Goal: Task Accomplishment & Management: Manage account settings

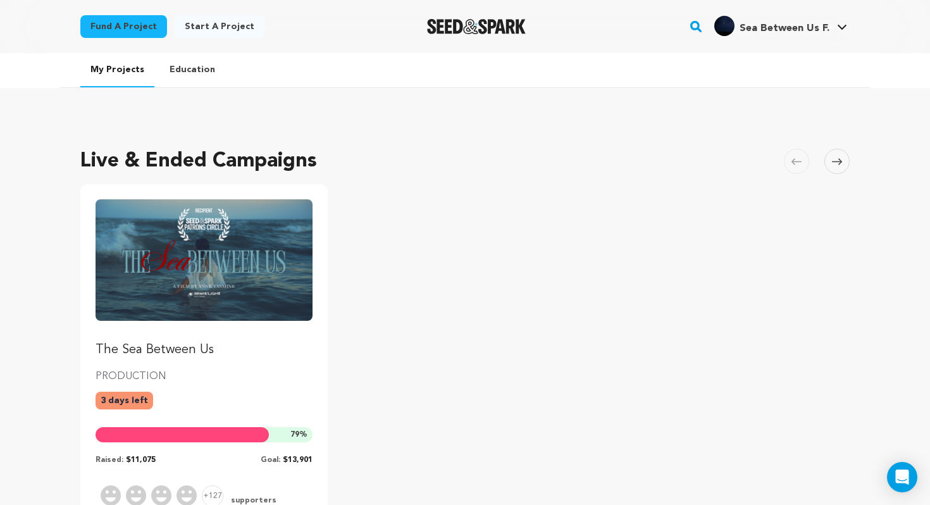
click at [270, 247] on img "Fund The Sea Between Us" at bounding box center [204, 259] width 217 height 121
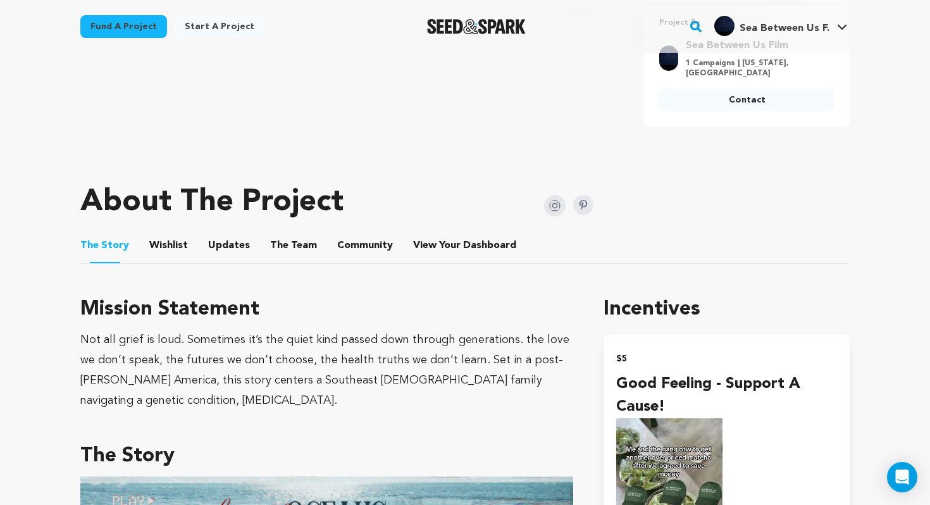
scroll to position [542, 0]
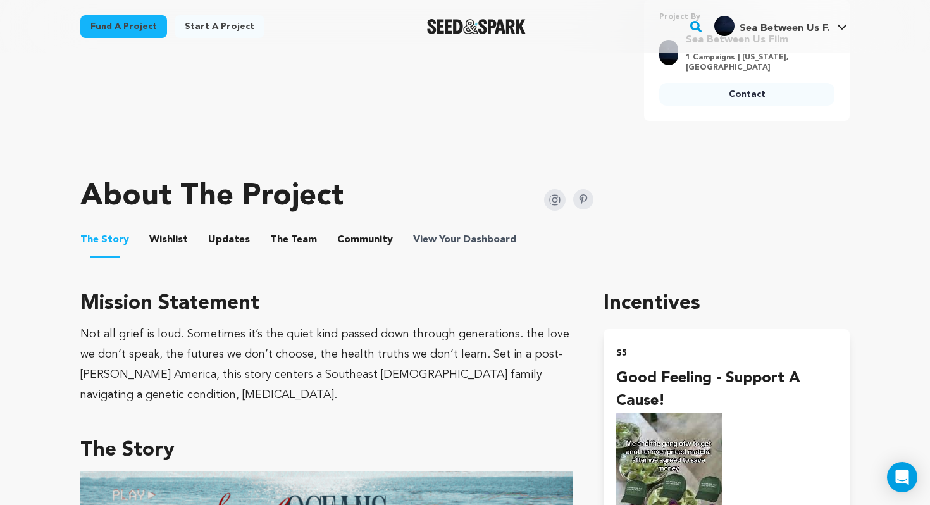
click at [449, 233] on span "View Your Dashboard" at bounding box center [466, 239] width 106 height 15
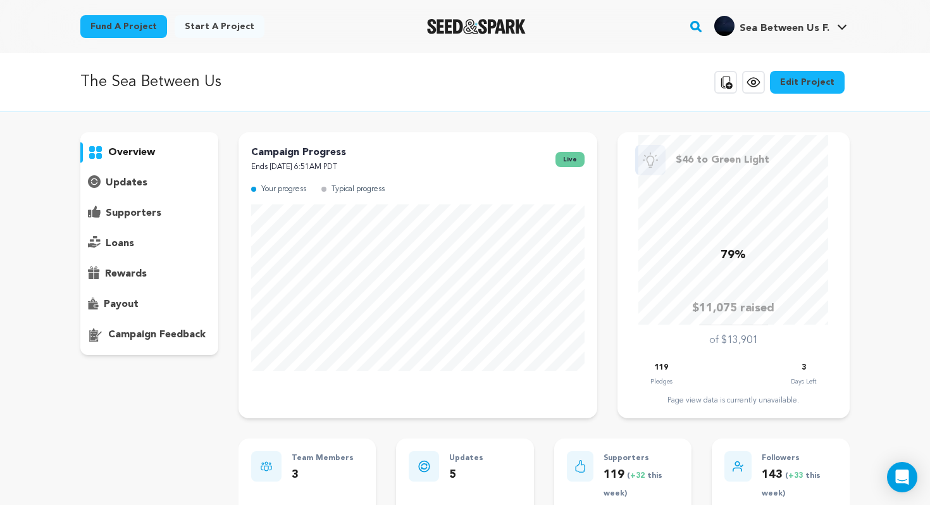
click at [144, 208] on p "supporters" at bounding box center [134, 213] width 56 height 15
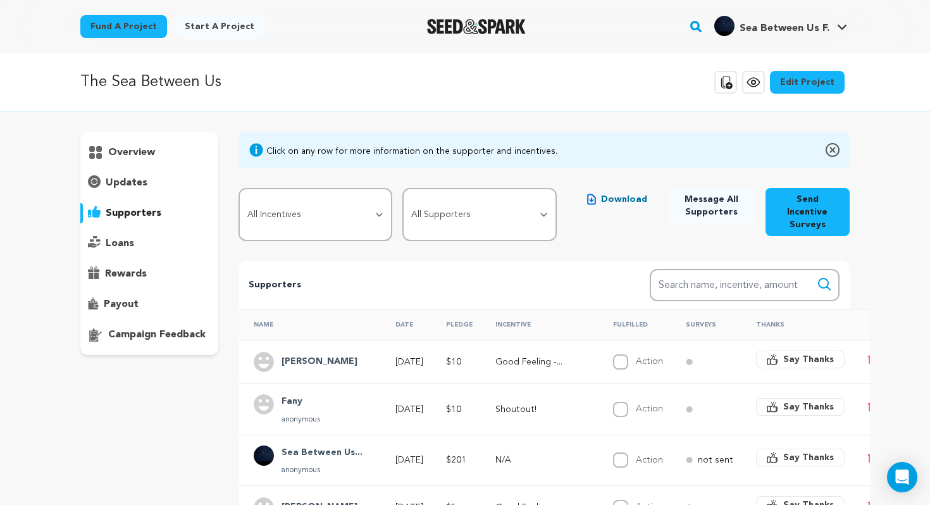
click at [295, 394] on h4 "Fany" at bounding box center [301, 401] width 39 height 15
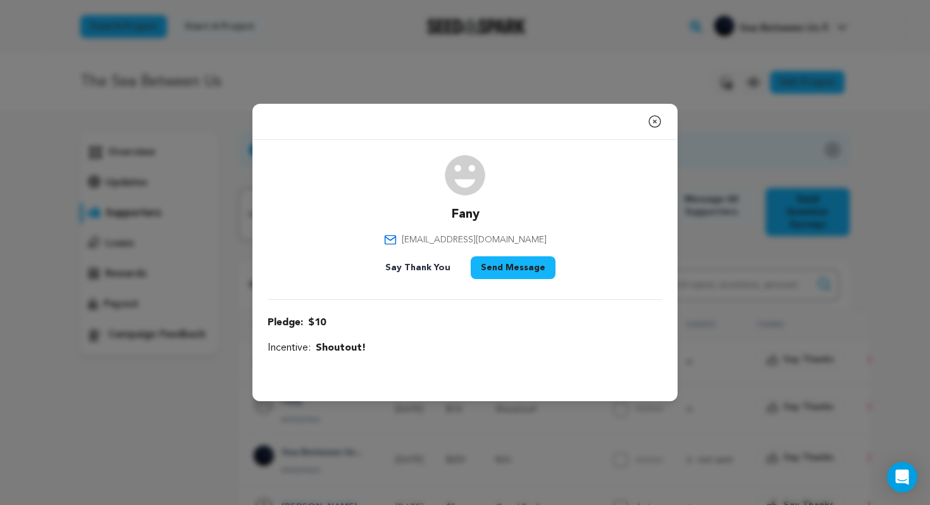
click at [659, 118] on icon "button" at bounding box center [654, 121] width 11 height 11
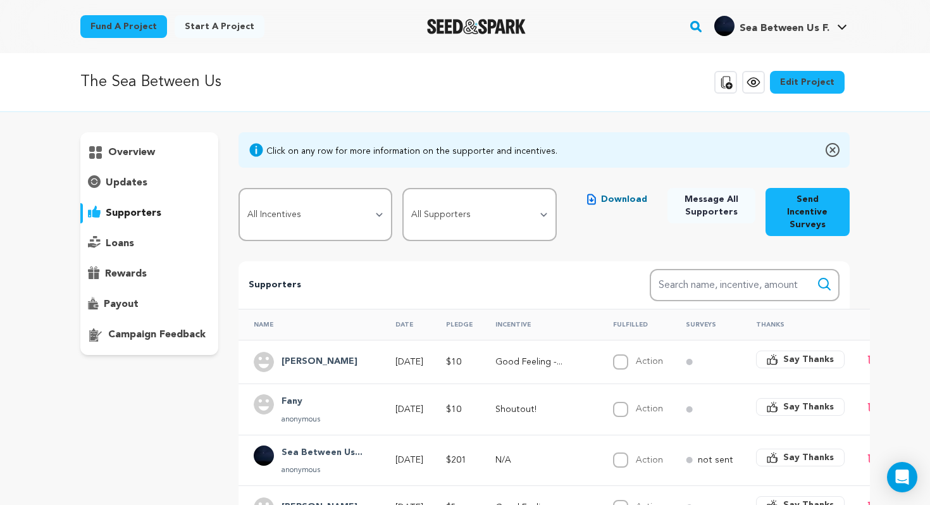
click at [320, 354] on h4 "Marli Ivers" at bounding box center [320, 361] width 76 height 15
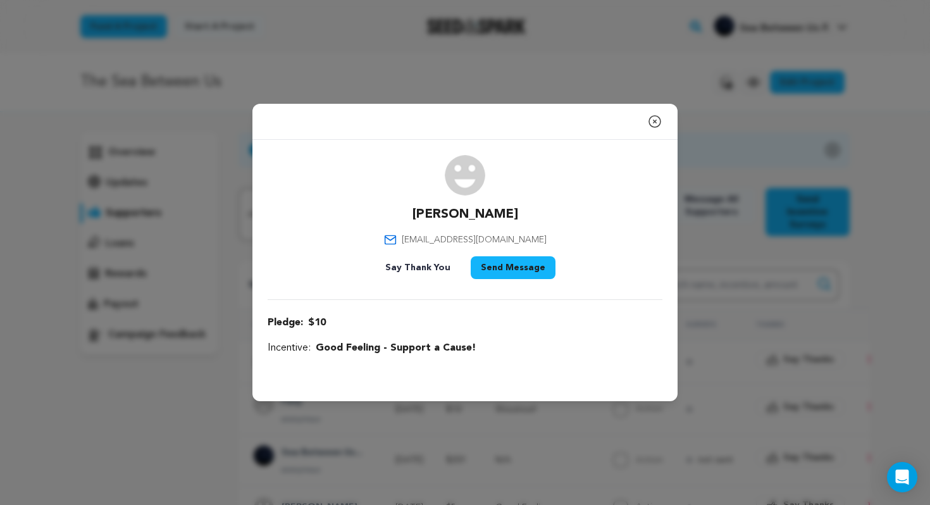
click at [660, 118] on icon "button" at bounding box center [654, 121] width 15 height 15
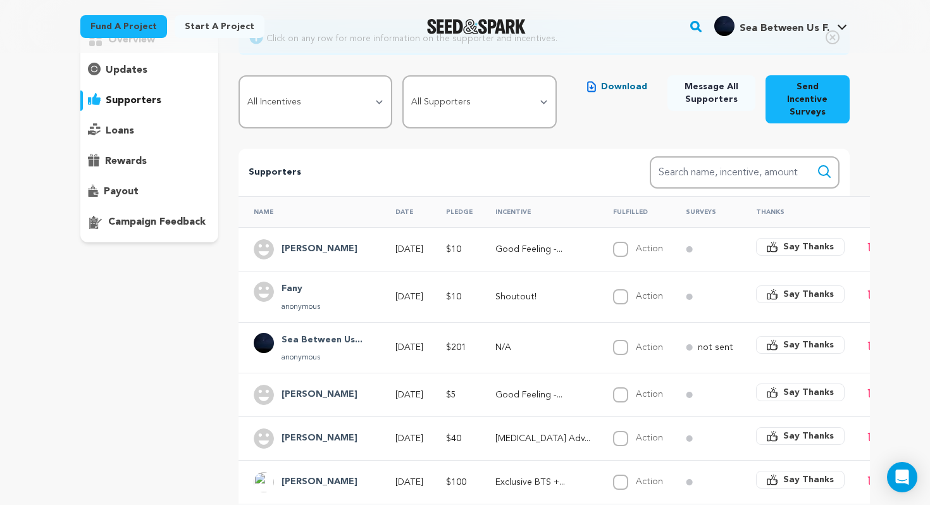
scroll to position [108, 0]
